Goal: Task Accomplishment & Management: Manage account settings

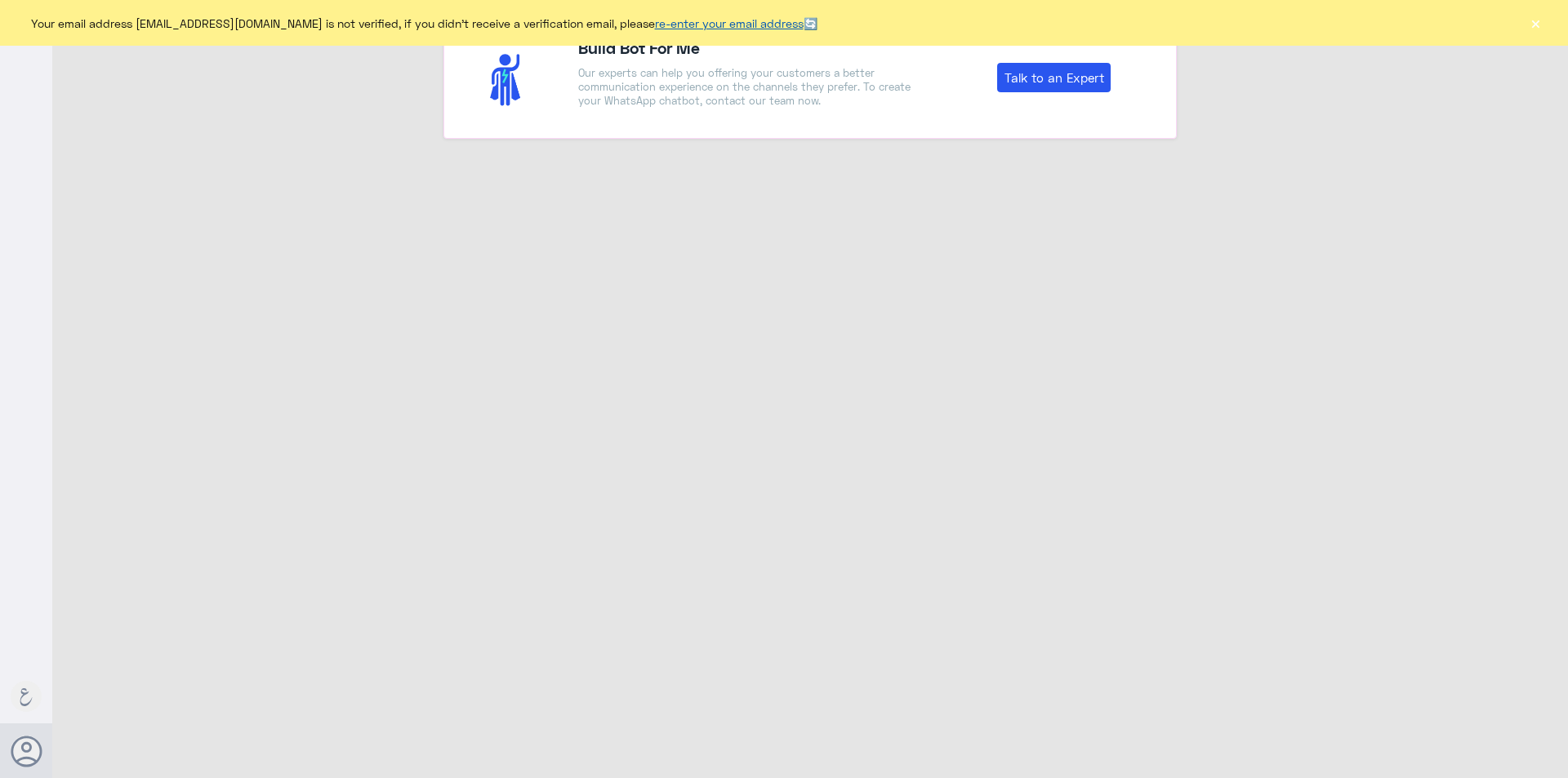
click at [709, 30] on link "re-enter your email address" at bounding box center [729, 23] width 149 height 14
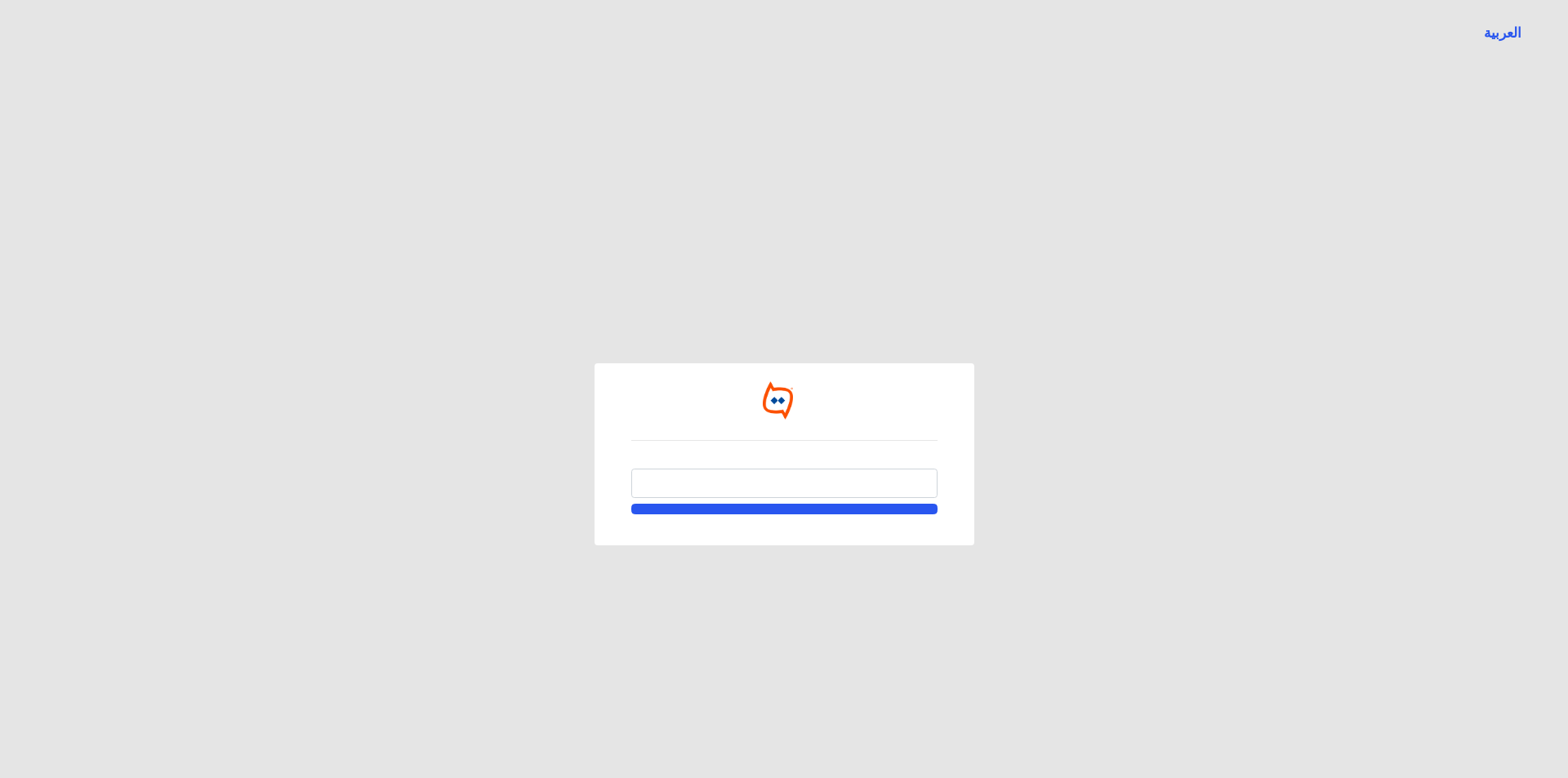
type input "R_BinBakheet@Dallah-Hospital.com"
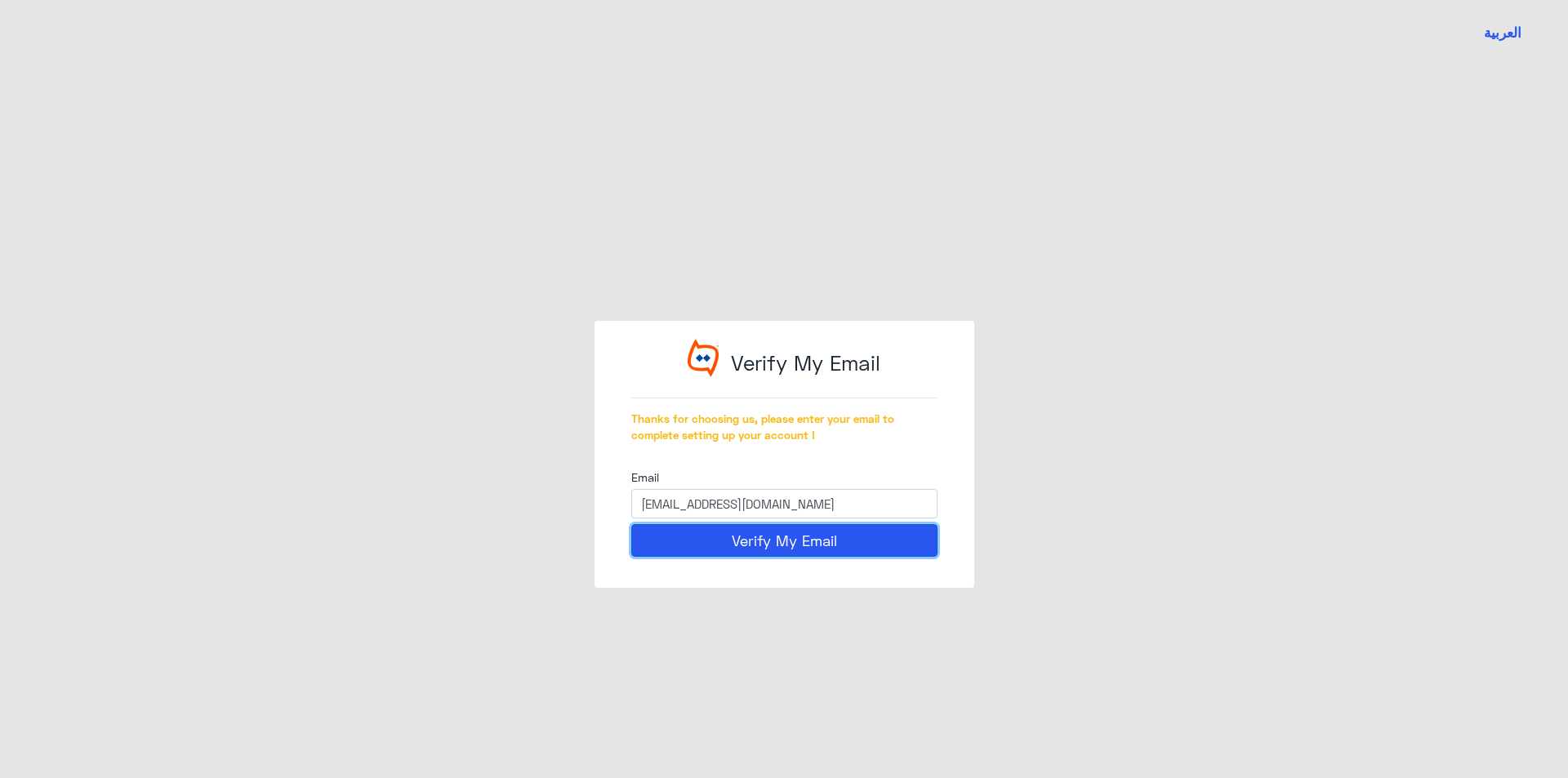
click at [759, 538] on button "Verify My Email" at bounding box center [784, 541] width 306 height 33
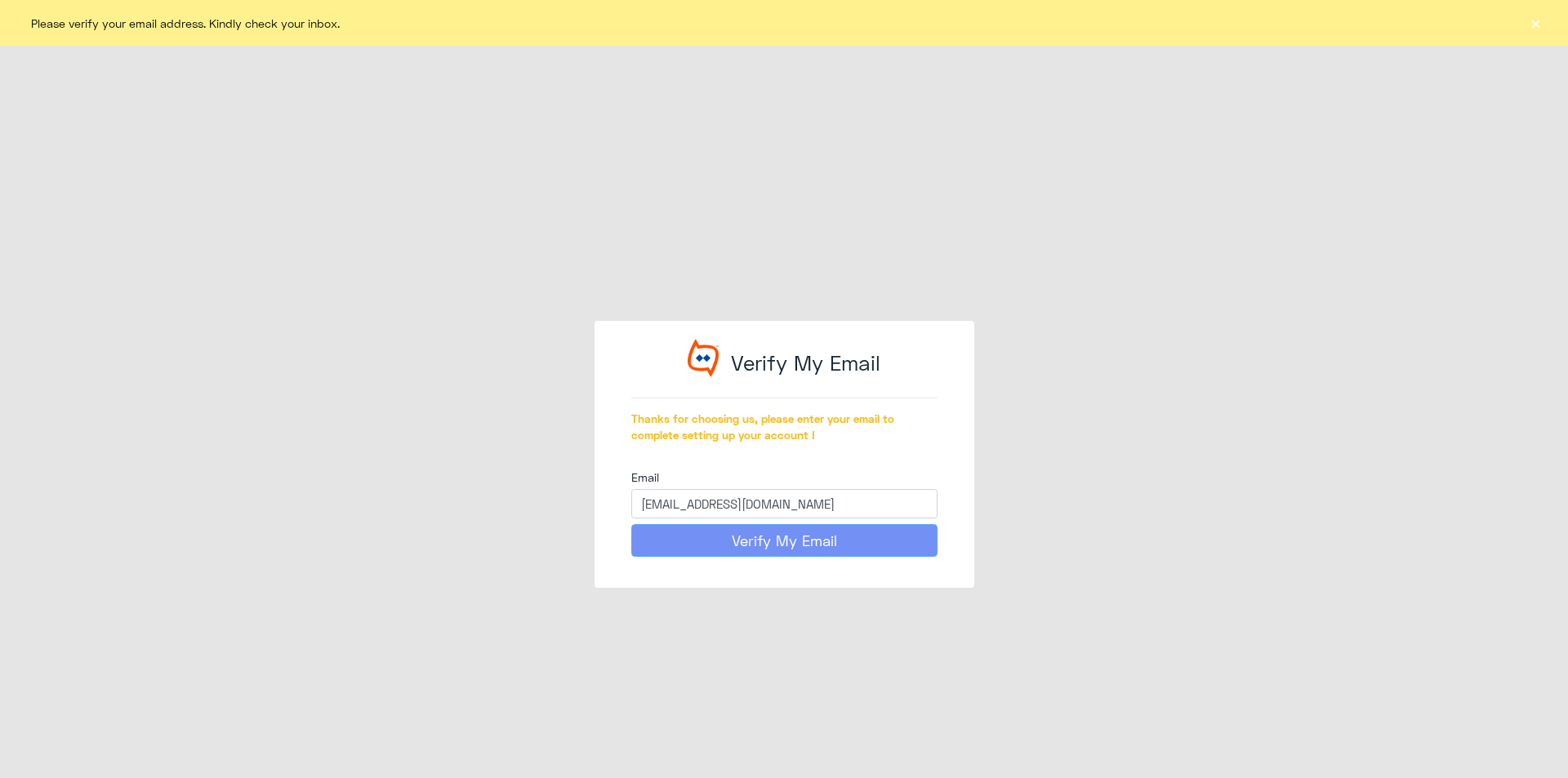
click at [1531, 21] on button "×" at bounding box center [1536, 23] width 16 height 16
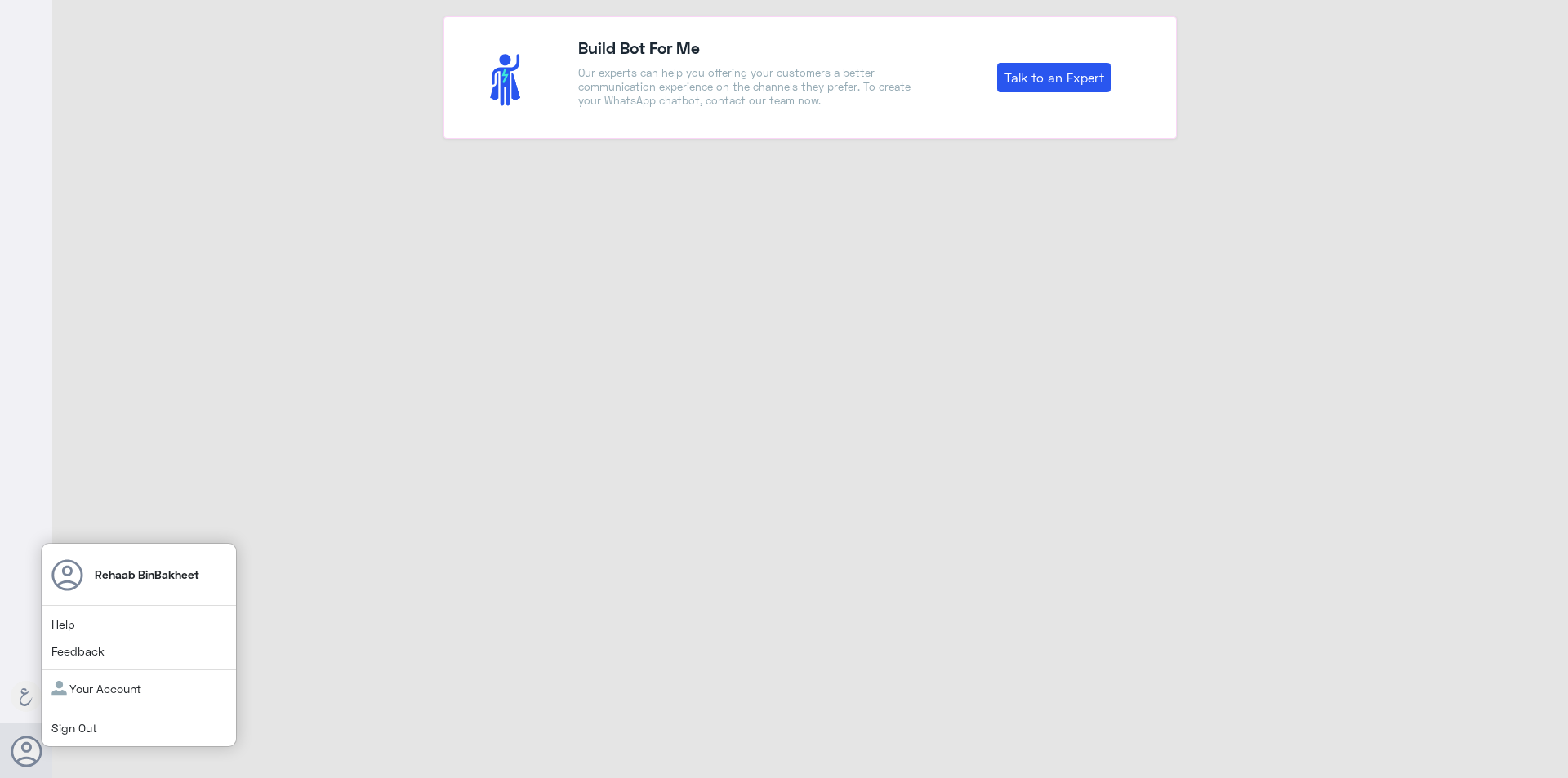
click at [65, 732] on link "Sign Out" at bounding box center [75, 728] width 46 height 14
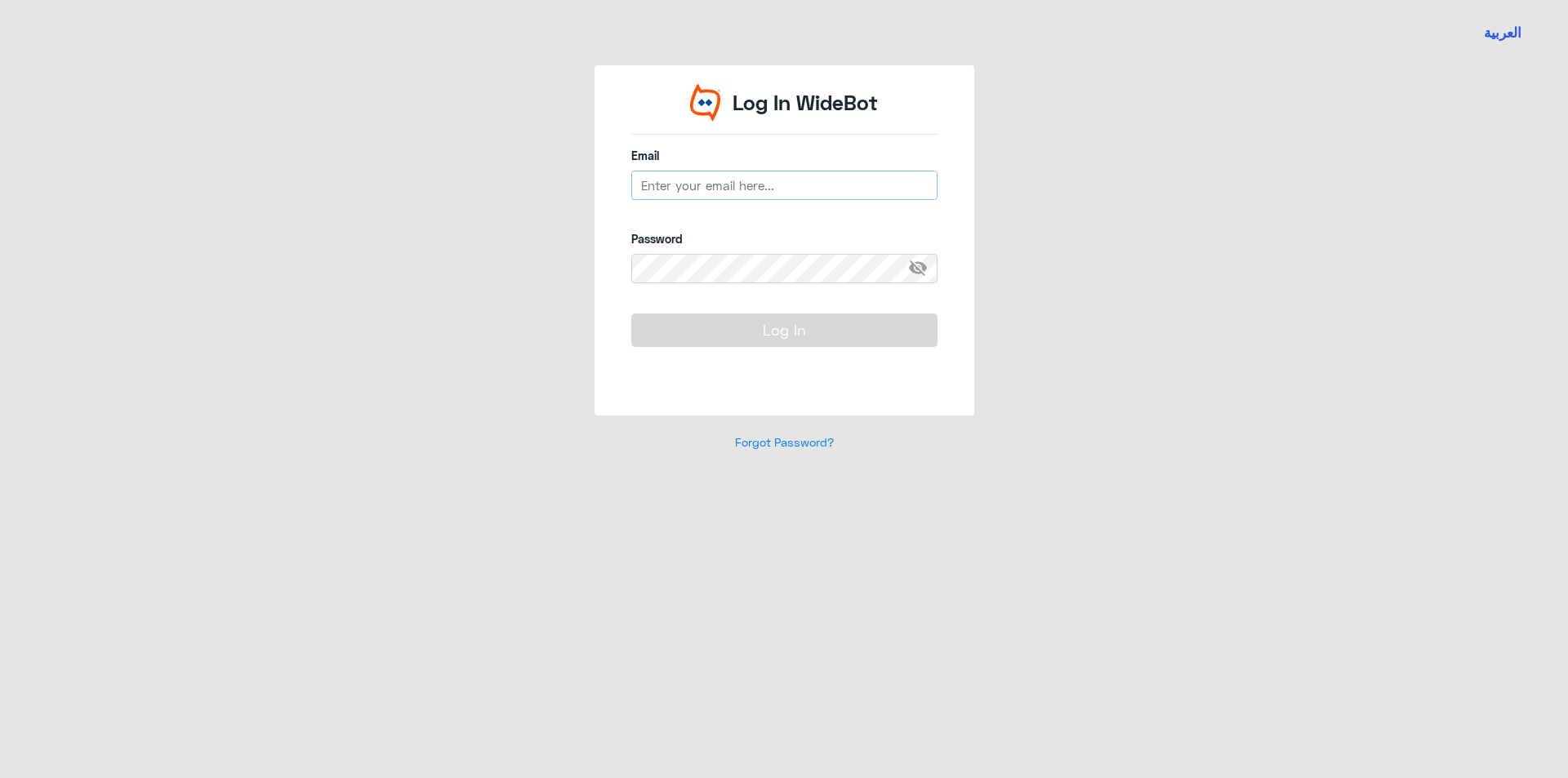
type input "R_BinBakheet@Dallah-Hospital.com"
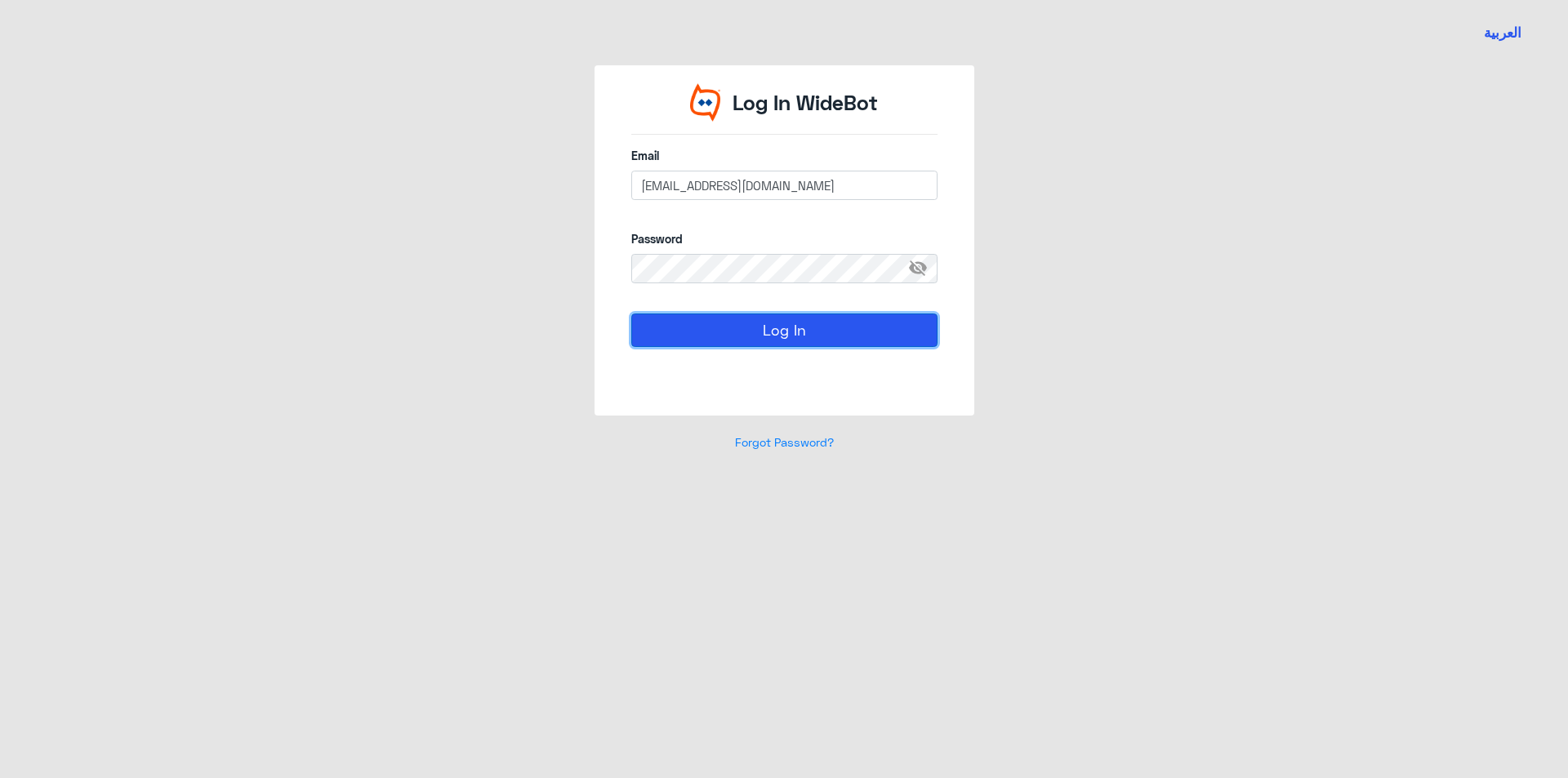
click at [813, 323] on button "Log In" at bounding box center [784, 330] width 306 height 33
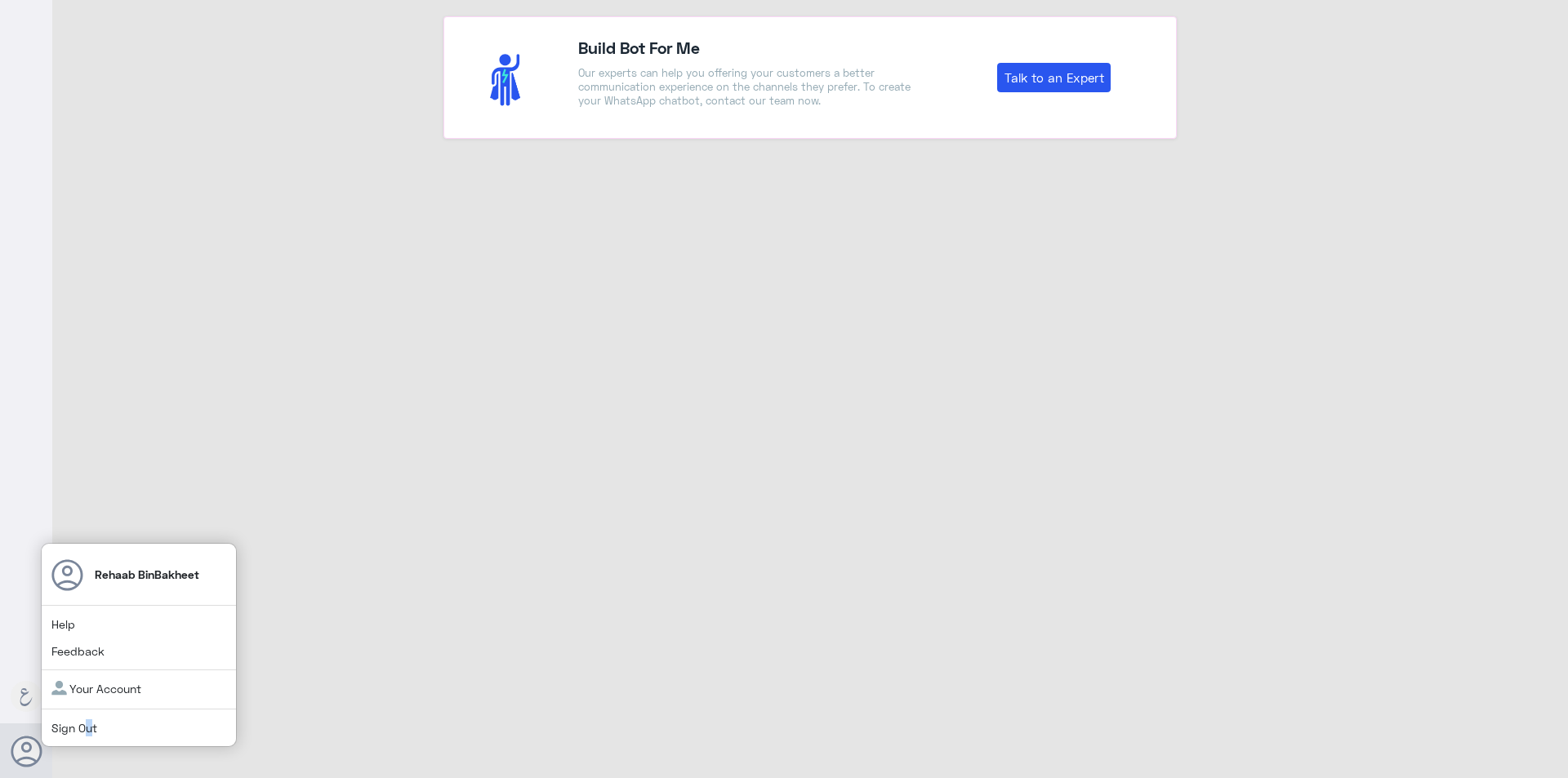
drag, startPoint x: 89, startPoint y: 726, endPoint x: 78, endPoint y: 734, distance: 13.6
click at [89, 725] on link "Sign Out" at bounding box center [75, 728] width 46 height 14
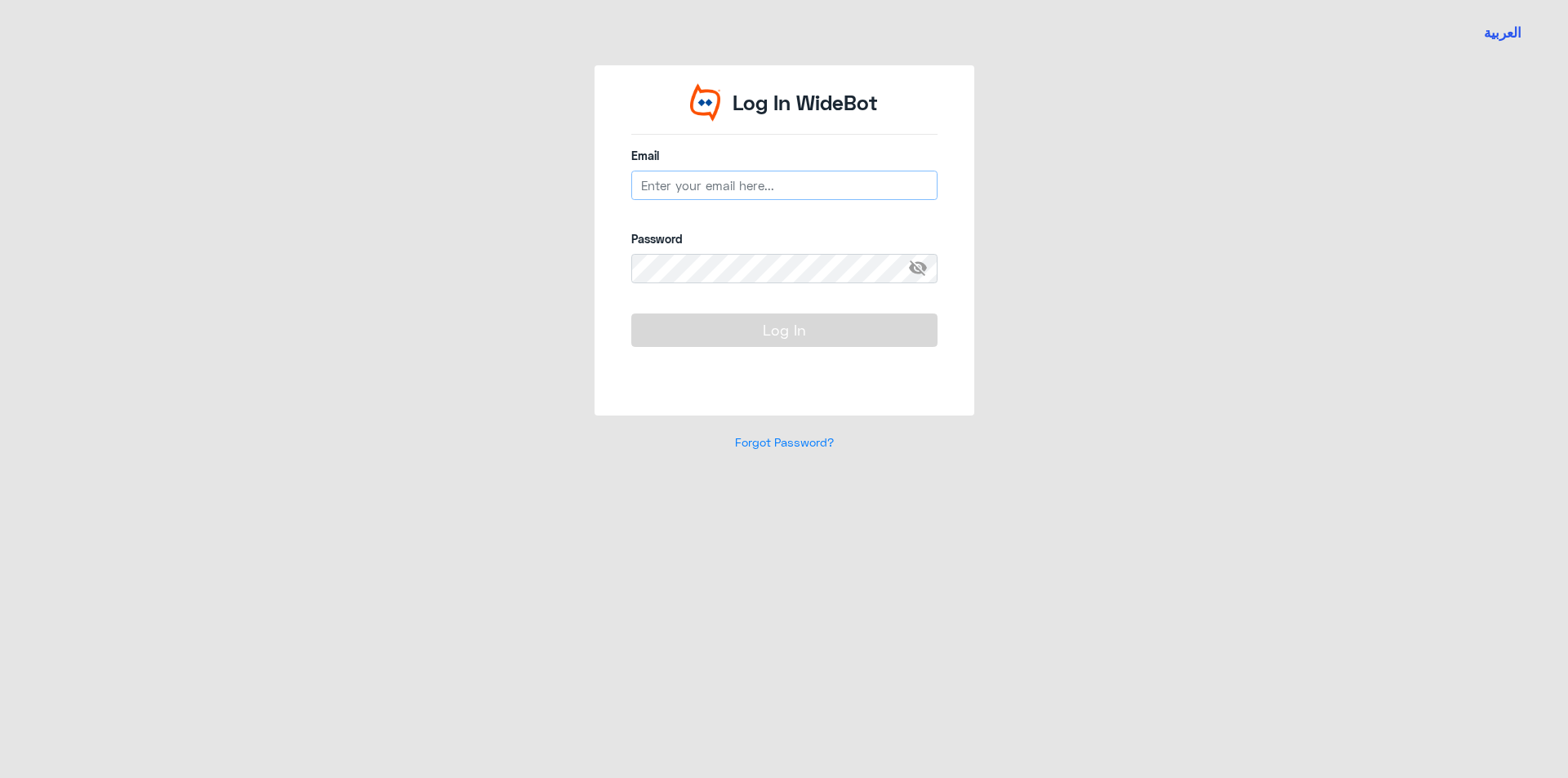
type input "R_BinBakheet@Dallah-Hospital.com"
